Goal: Information Seeking & Learning: Check status

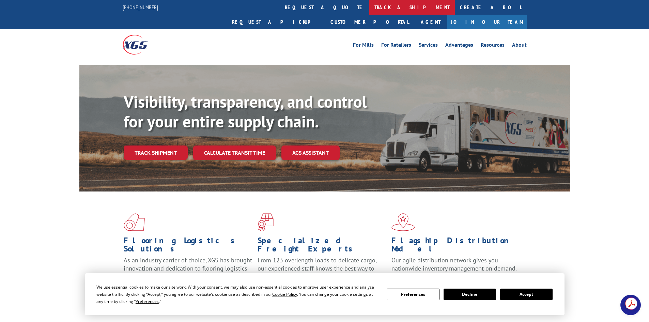
click at [369, 5] on link "track a shipment" at bounding box center [412, 7] width 86 height 15
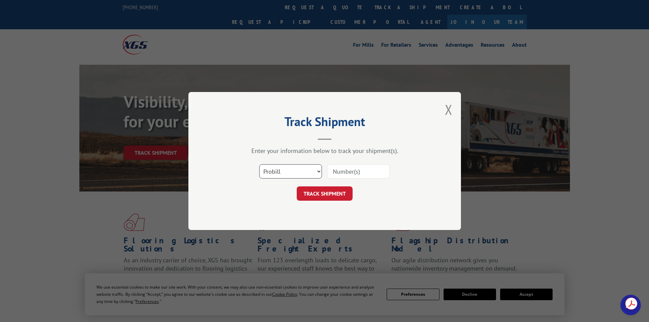
click at [284, 172] on select "Select category... Probill BOL PO" at bounding box center [290, 171] width 63 height 14
select select "po"
click at [259, 164] on select "Select category... Probill BOL PO" at bounding box center [290, 171] width 63 height 14
click at [343, 172] on input at bounding box center [358, 171] width 63 height 14
paste input "66532855"
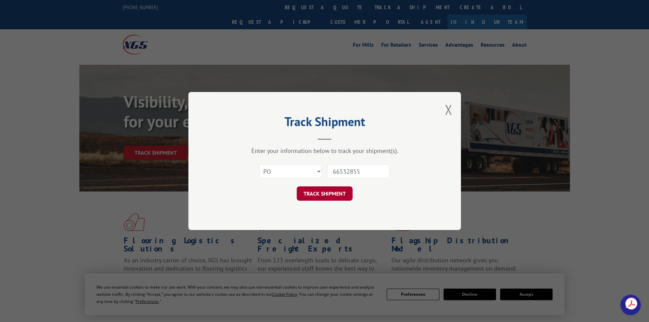
type input "66532855"
click at [325, 198] on button "TRACK SHIPMENT" at bounding box center [325, 193] width 56 height 14
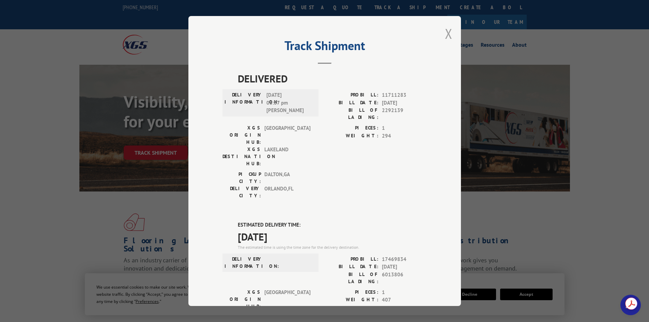
click at [445, 34] on button "Close modal" at bounding box center [448, 34] width 7 height 18
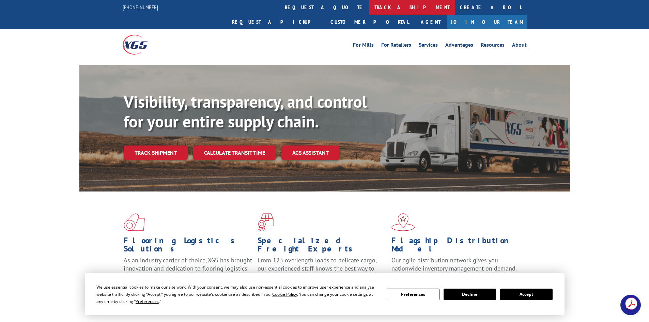
click at [369, 5] on link "track a shipment" at bounding box center [412, 7] width 86 height 15
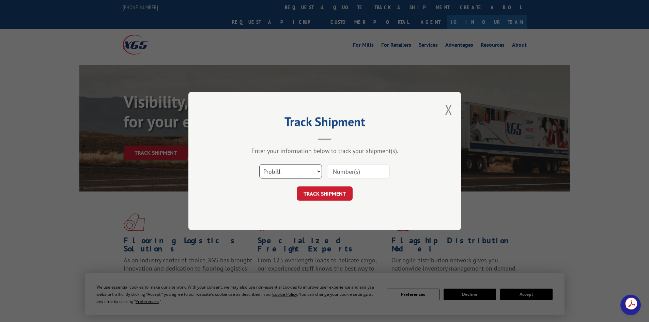
click at [294, 169] on select "Select category... Probill BOL PO" at bounding box center [290, 171] width 63 height 14
select select "po"
click at [259, 164] on select "Select category... Probill BOL PO" at bounding box center [290, 171] width 63 height 14
click at [344, 174] on input at bounding box center [358, 171] width 63 height 14
paste input "32507576"
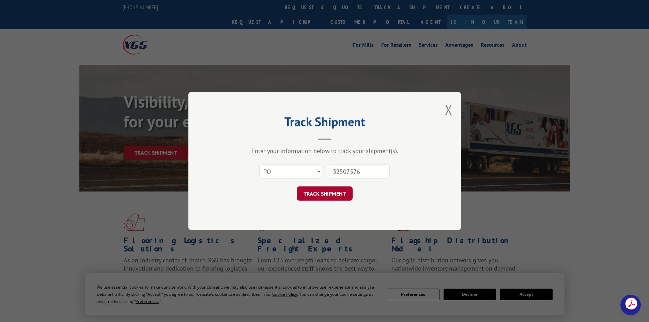
type input "32507576"
click at [324, 193] on button "TRACK SHIPMENT" at bounding box center [325, 193] width 56 height 14
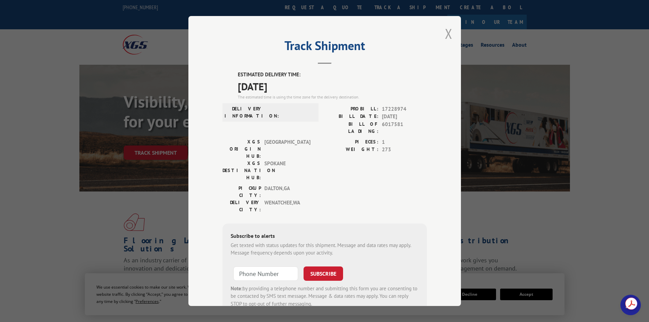
click at [446, 34] on button "Close modal" at bounding box center [448, 34] width 7 height 18
